Goal: Transaction & Acquisition: Purchase product/service

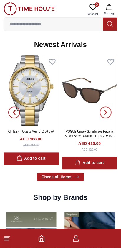
scroll to position [297, 0]
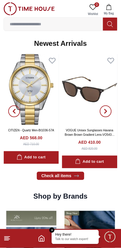
click at [53, 230] on em "Close tooltip" at bounding box center [51, 230] width 5 height 5
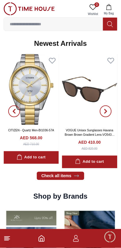
click at [74, 240] on icon "button" at bounding box center [76, 240] width 6 height 3
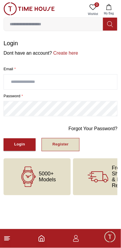
click at [66, 146] on div "Register" at bounding box center [60, 144] width 16 height 7
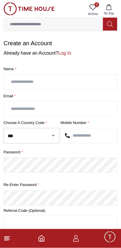
click at [83, 80] on input "text" at bounding box center [60, 82] width 113 height 15
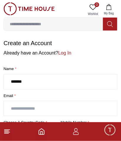
type input "******"
click at [73, 110] on input "text" at bounding box center [60, 108] width 113 height 15
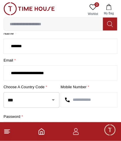
scroll to position [39, 0]
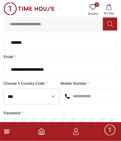
type input "**********"
click at [89, 98] on input "text" at bounding box center [89, 96] width 56 height 15
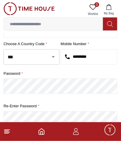
scroll to position [82, 0]
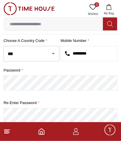
type input "*********"
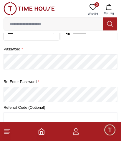
scroll to position [128, 0]
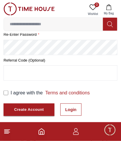
click at [14, 93] on label "I agree with the Terms and conditions" at bounding box center [50, 93] width 79 height 7
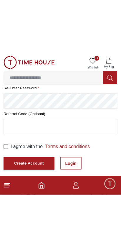
scroll to position [85, 0]
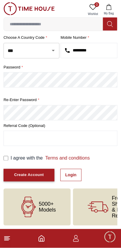
click at [41, 176] on div "Create Account" at bounding box center [29, 175] width 30 height 7
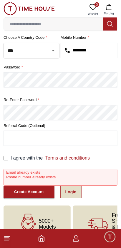
click at [71, 189] on link "Login" at bounding box center [70, 192] width 21 height 12
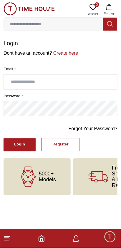
click at [91, 75] on input "text" at bounding box center [60, 82] width 113 height 15
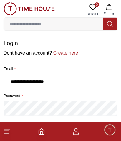
type input "**********"
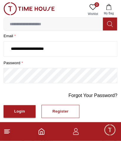
scroll to position [34, 0]
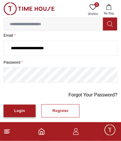
click at [22, 111] on div "Login" at bounding box center [19, 111] width 11 height 7
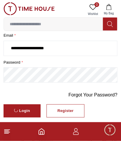
scroll to position [0, 0]
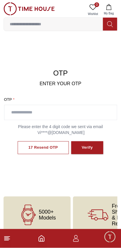
click at [64, 114] on input "text" at bounding box center [60, 112] width 112 height 15
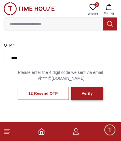
click at [90, 94] on div "Verify" at bounding box center [87, 94] width 11 height 7
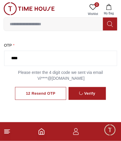
scroll to position [21, 0]
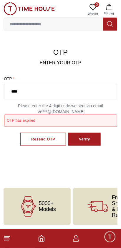
click at [63, 93] on input "****" at bounding box center [60, 91] width 112 height 15
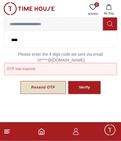
click at [50, 88] on div "Resend OTP" at bounding box center [43, 88] width 24 height 7
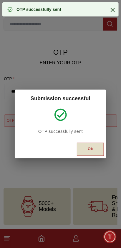
click at [91, 150] on div "Ok" at bounding box center [90, 149] width 5 height 7
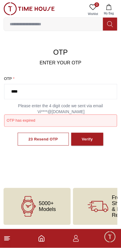
click at [63, 91] on input "****" at bounding box center [60, 91] width 112 height 15
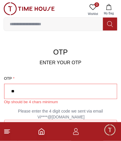
type input "*"
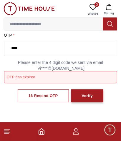
type input "****"
click at [87, 97] on div "Verify" at bounding box center [87, 96] width 11 height 7
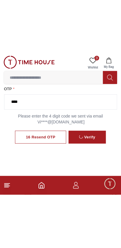
scroll to position [9, 0]
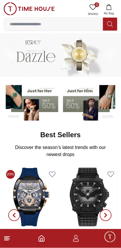
click at [79, 239] on icon "button" at bounding box center [75, 238] width 7 height 7
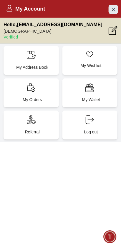
click at [114, 7] on icon "Close Account" at bounding box center [113, 9] width 5 height 7
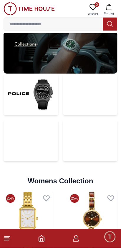
scroll to position [1170, 0]
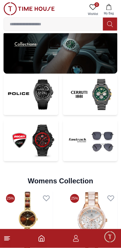
click at [37, 144] on img at bounding box center [31, 140] width 55 height 41
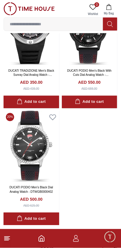
scroll to position [1170, 0]
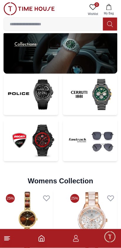
click at [100, 144] on img at bounding box center [90, 140] width 55 height 41
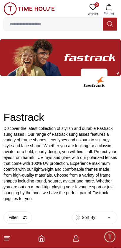
scroll to position [51, 0]
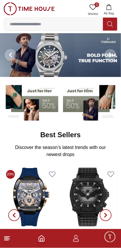
click at [80, 24] on input at bounding box center [53, 24] width 99 height 12
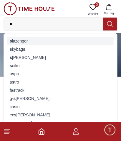
type input "*"
click at [53, 44] on div "s lazenger" at bounding box center [60, 41] width 106 height 8
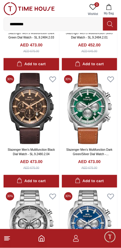
scroll to position [925, 0]
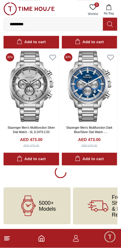
scroll to position [1065, 0]
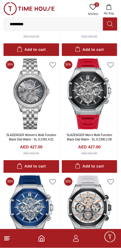
scroll to position [2345, 0]
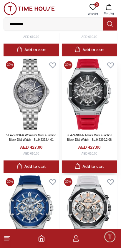
click at [95, 121] on img at bounding box center [90, 94] width 56 height 71
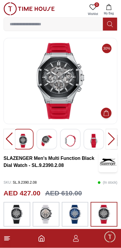
click at [113, 140] on div at bounding box center [112, 139] width 12 height 21
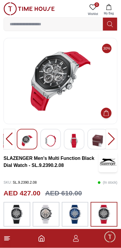
click at [112, 138] on div at bounding box center [112, 139] width 12 height 21
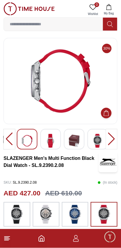
click at [111, 139] on div at bounding box center [112, 139] width 12 height 21
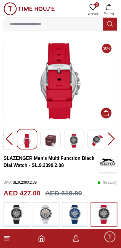
click at [112, 139] on div at bounding box center [112, 139] width 12 height 21
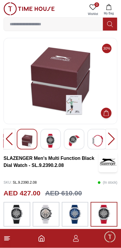
click at [112, 140] on div at bounding box center [112, 139] width 12 height 21
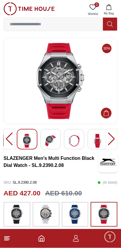
click at [112, 139] on div at bounding box center [112, 139] width 12 height 21
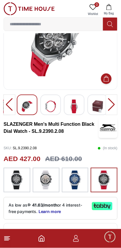
scroll to position [36, 0]
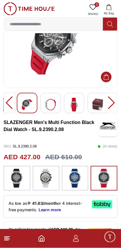
click at [17, 180] on img at bounding box center [16, 178] width 15 height 19
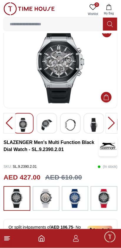
scroll to position [36, 0]
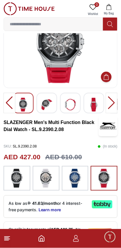
scroll to position [975, 0]
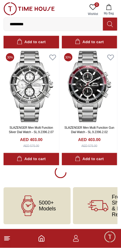
scroll to position [3412, 0]
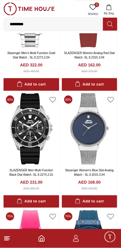
scroll to position [4187, 0]
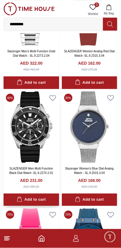
click at [32, 159] on img at bounding box center [32, 126] width 56 height 71
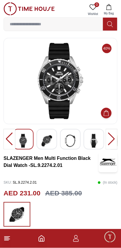
click at [115, 137] on div at bounding box center [112, 139] width 12 height 21
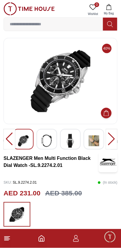
click at [111, 137] on div at bounding box center [112, 139] width 12 height 21
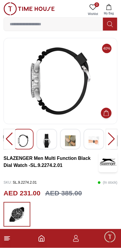
click at [111, 139] on div at bounding box center [112, 139] width 12 height 21
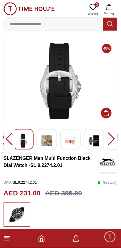
click at [113, 137] on div at bounding box center [112, 139] width 12 height 21
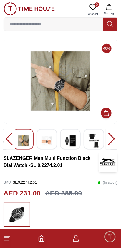
click at [111, 138] on div at bounding box center [112, 139] width 12 height 21
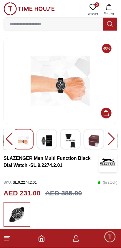
click at [111, 137] on div at bounding box center [112, 139] width 12 height 21
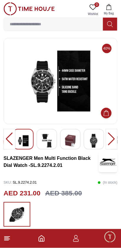
click at [109, 136] on div at bounding box center [112, 139] width 12 height 21
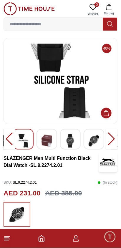
click at [7, 138] on div at bounding box center [10, 139] width 12 height 21
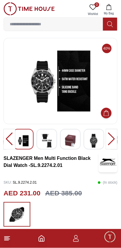
click at [113, 140] on div at bounding box center [112, 139] width 12 height 21
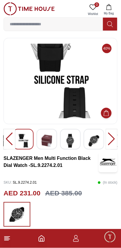
click at [114, 140] on div at bounding box center [112, 139] width 12 height 21
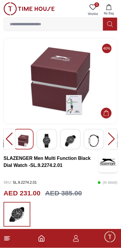
click at [112, 138] on div at bounding box center [112, 139] width 12 height 21
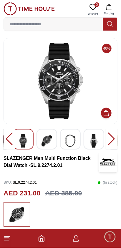
click at [110, 140] on div at bounding box center [112, 139] width 12 height 21
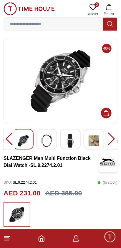
click at [109, 140] on div at bounding box center [112, 139] width 12 height 21
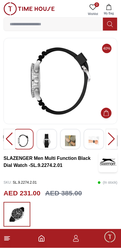
click at [108, 140] on div at bounding box center [112, 139] width 12 height 21
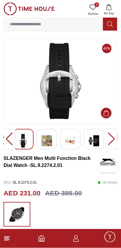
click at [108, 138] on div at bounding box center [112, 139] width 12 height 21
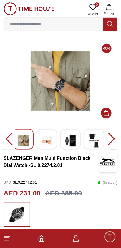
click at [109, 139] on div at bounding box center [112, 139] width 12 height 21
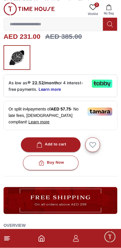
scroll to position [156, 0]
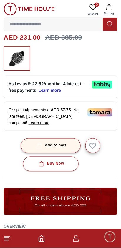
click at [67, 145] on button "Add to cart" at bounding box center [51, 146] width 60 height 15
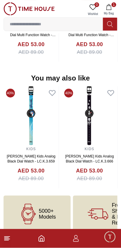
scroll to position [552, 0]
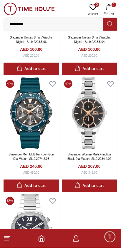
scroll to position [4658, 0]
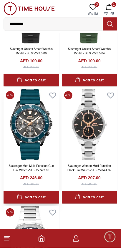
click at [42, 161] on img at bounding box center [32, 124] width 56 height 71
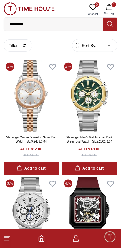
scroll to position [975, 0]
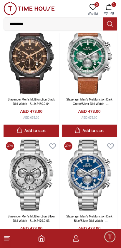
click at [46, 7] on img at bounding box center [29, 8] width 51 height 13
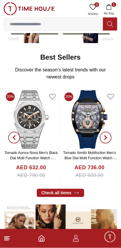
scroll to position [78, 0]
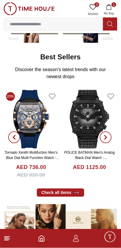
click at [106, 140] on icon "button" at bounding box center [105, 137] width 5 height 5
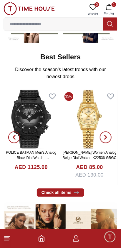
click at [107, 139] on icon "button" at bounding box center [105, 137] width 5 height 5
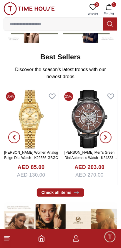
click at [107, 136] on icon "button" at bounding box center [105, 137] width 5 height 5
click at [107, 139] on icon "button" at bounding box center [105, 137] width 5 height 5
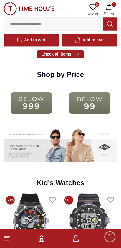
scroll to position [686, 0]
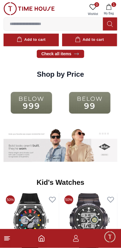
click at [94, 104] on img at bounding box center [90, 103] width 56 height 36
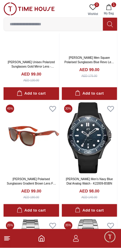
scroll to position [201, 0]
click at [92, 153] on img at bounding box center [90, 137] width 56 height 71
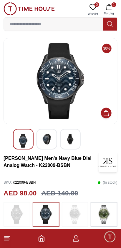
click at [46, 141] on img at bounding box center [46, 139] width 11 height 11
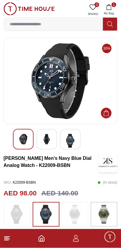
click at [71, 137] on img at bounding box center [70, 141] width 11 height 14
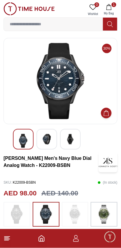
click at [46, 138] on img at bounding box center [46, 139] width 11 height 11
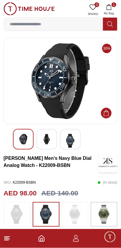
click at [69, 141] on img at bounding box center [70, 141] width 11 height 14
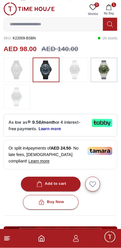
scroll to position [145, 0]
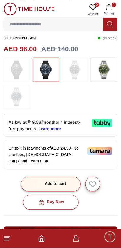
click at [69, 182] on button "Add to cart" at bounding box center [51, 184] width 60 height 15
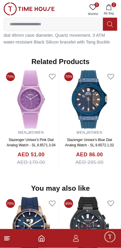
scroll to position [469, 0]
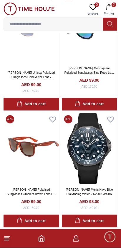
scroll to position [189, 0]
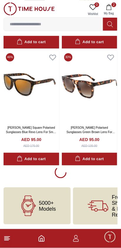
scroll to position [1074, 0]
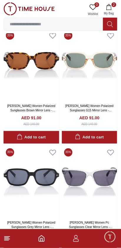
scroll to position [1685, 0]
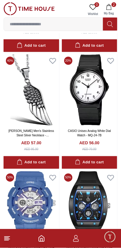
scroll to position [5409, 0]
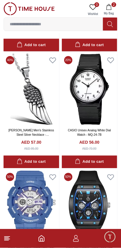
click at [35, 24] on input at bounding box center [53, 24] width 99 height 12
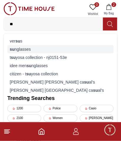
type input "**"
click at [21, 51] on div "su nglasses" at bounding box center [60, 49] width 106 height 8
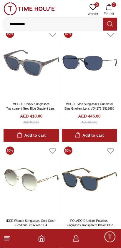
scroll to position [270, 0]
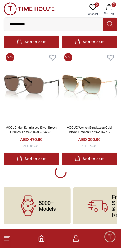
scroll to position [1065, 0]
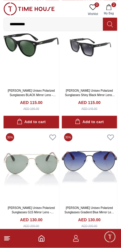
scroll to position [1587, 0]
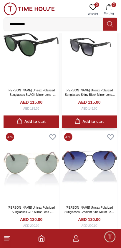
click at [102, 94] on link "[PERSON_NAME] Unisex Polarized Sunglasses Shiny Black Mirror Lens - LC1021C01" at bounding box center [90, 95] width 50 height 12
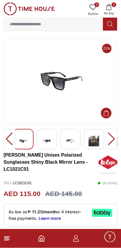
click at [113, 138] on div at bounding box center [112, 139] width 12 height 21
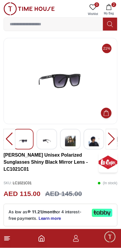
click at [111, 137] on div at bounding box center [112, 139] width 12 height 21
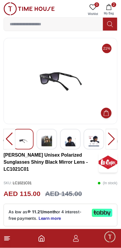
click at [107, 135] on div at bounding box center [112, 139] width 12 height 21
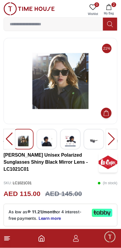
click at [107, 135] on div at bounding box center [112, 139] width 12 height 21
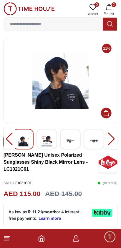
click at [109, 136] on div at bounding box center [112, 139] width 12 height 21
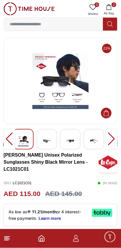
click at [79, 107] on img at bounding box center [61, 81] width 104 height 76
click at [84, 109] on img at bounding box center [61, 81] width 104 height 76
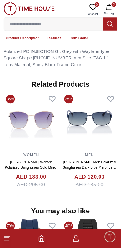
scroll to position [395, 0]
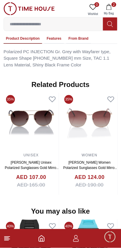
click at [46, 117] on img at bounding box center [31, 122] width 55 height 59
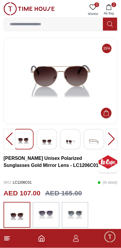
click at [54, 138] on div at bounding box center [46, 139] width 21 height 21
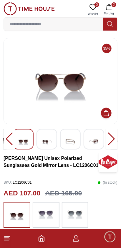
click at [56, 139] on div at bounding box center [46, 139] width 21 height 21
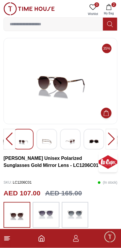
click at [54, 143] on div at bounding box center [46, 139] width 21 height 21
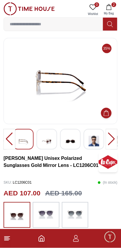
click at [57, 140] on div at bounding box center [46, 139] width 21 height 21
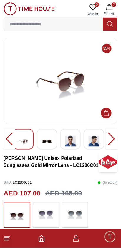
click at [75, 146] on img at bounding box center [70, 141] width 11 height 14
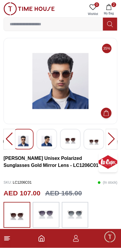
click at [72, 141] on img at bounding box center [70, 141] width 11 height 14
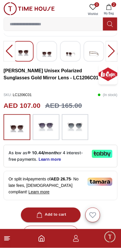
scroll to position [89, 0]
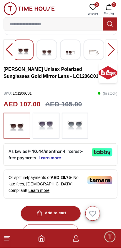
click at [77, 126] on img at bounding box center [75, 126] width 15 height 20
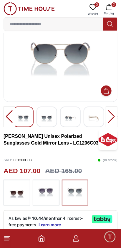
scroll to position [22, 0]
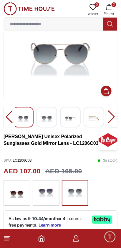
click at [113, 120] on div at bounding box center [112, 117] width 12 height 21
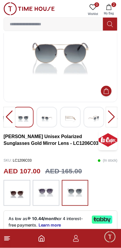
click at [110, 119] on div at bounding box center [112, 117] width 12 height 21
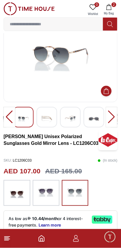
click at [107, 119] on div at bounding box center [112, 117] width 12 height 21
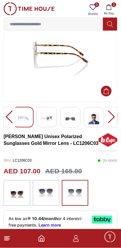
click at [108, 117] on div at bounding box center [112, 117] width 12 height 21
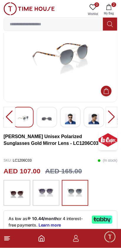
click at [69, 119] on img at bounding box center [70, 119] width 11 height 14
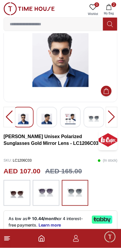
click at [93, 121] on img at bounding box center [94, 119] width 11 height 14
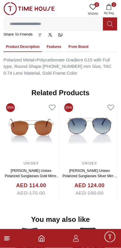
scroll to position [418, 0]
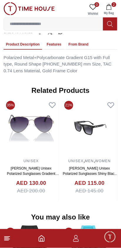
click at [57, 144] on img at bounding box center [31, 128] width 55 height 59
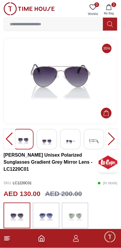
click at [50, 141] on img at bounding box center [46, 141] width 11 height 14
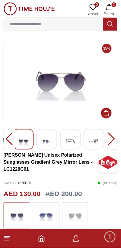
click at [57, 137] on div at bounding box center [46, 139] width 21 height 21
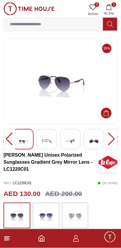
click at [51, 142] on img at bounding box center [46, 141] width 11 height 14
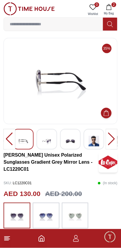
click at [49, 139] on img at bounding box center [46, 141] width 11 height 14
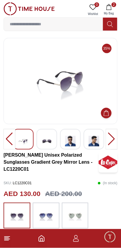
click at [73, 136] on img at bounding box center [70, 141] width 11 height 14
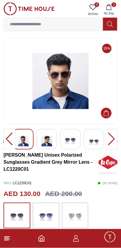
click at [74, 139] on img at bounding box center [70, 141] width 11 height 14
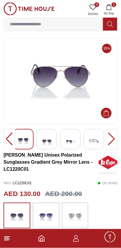
click at [92, 141] on img at bounding box center [94, 141] width 11 height 14
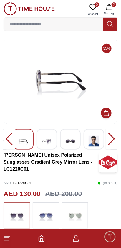
click at [96, 141] on img at bounding box center [94, 141] width 11 height 14
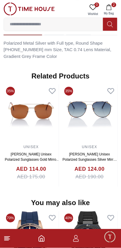
scroll to position [428, 0]
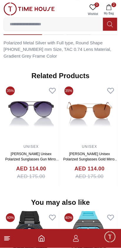
click at [36, 135] on img at bounding box center [31, 113] width 55 height 59
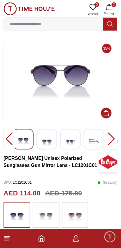
click at [49, 140] on img at bounding box center [46, 141] width 11 height 14
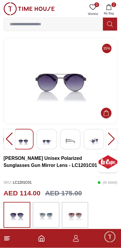
click at [50, 140] on img at bounding box center [46, 141] width 11 height 14
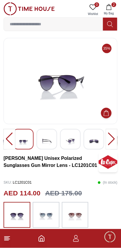
click at [52, 139] on div at bounding box center [46, 139] width 21 height 21
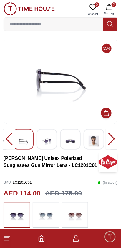
click at [49, 141] on img at bounding box center [46, 141] width 11 height 14
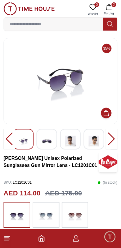
click at [72, 143] on img at bounding box center [70, 141] width 11 height 14
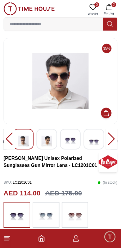
click at [72, 141] on img at bounding box center [70, 141] width 11 height 14
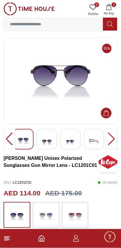
click at [50, 140] on img at bounding box center [46, 141] width 11 height 14
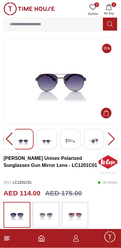
click at [64, 142] on div at bounding box center [70, 139] width 21 height 21
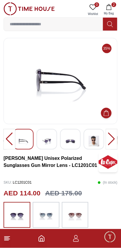
click at [74, 140] on img at bounding box center [70, 141] width 11 height 14
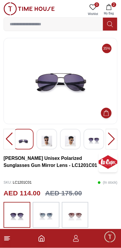
click at [71, 140] on img at bounding box center [70, 141] width 11 height 14
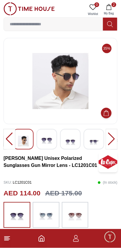
click at [93, 142] on img at bounding box center [94, 141] width 11 height 14
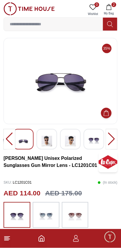
click at [72, 143] on img at bounding box center [70, 141] width 11 height 14
click at [51, 138] on img at bounding box center [46, 141] width 11 height 14
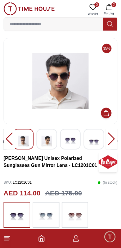
click at [49, 139] on img at bounding box center [46, 141] width 11 height 14
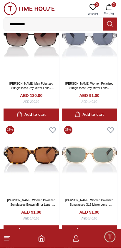
scroll to position [2300, 0]
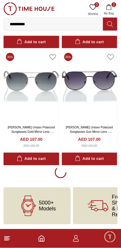
scroll to position [3429, 0]
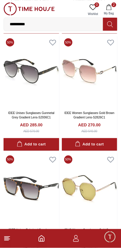
scroll to position [5548, 0]
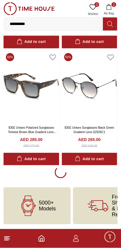
scroll to position [5776, 0]
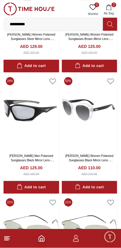
scroll to position [6946, 0]
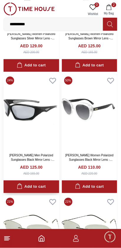
click at [35, 150] on img at bounding box center [32, 112] width 56 height 76
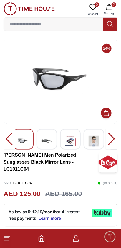
click at [27, 146] on img at bounding box center [23, 141] width 11 height 14
click at [47, 142] on img at bounding box center [46, 141] width 11 height 14
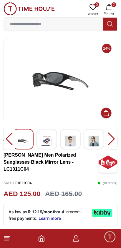
click at [47, 144] on img at bounding box center [46, 141] width 11 height 14
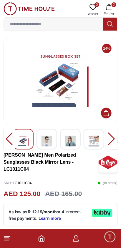
click at [49, 142] on img at bounding box center [46, 141] width 11 height 14
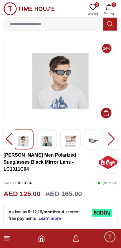
click at [48, 144] on img at bounding box center [46, 141] width 11 height 14
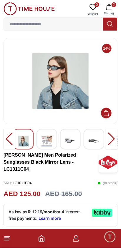
click at [49, 144] on img at bounding box center [46, 141] width 11 height 14
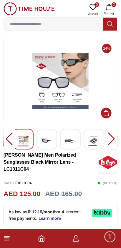
click at [52, 142] on div at bounding box center [46, 139] width 21 height 21
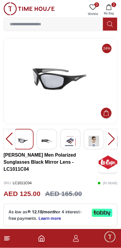
click at [74, 143] on img at bounding box center [70, 141] width 11 height 14
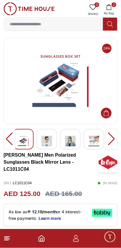
click at [92, 143] on img at bounding box center [94, 141] width 11 height 14
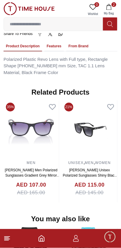
scroll to position [387, 0]
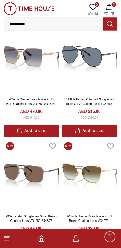
scroll to position [5776, 0]
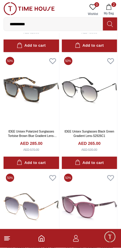
scroll to position [5765, 0]
